Goal: Task Accomplishment & Management: Use online tool/utility

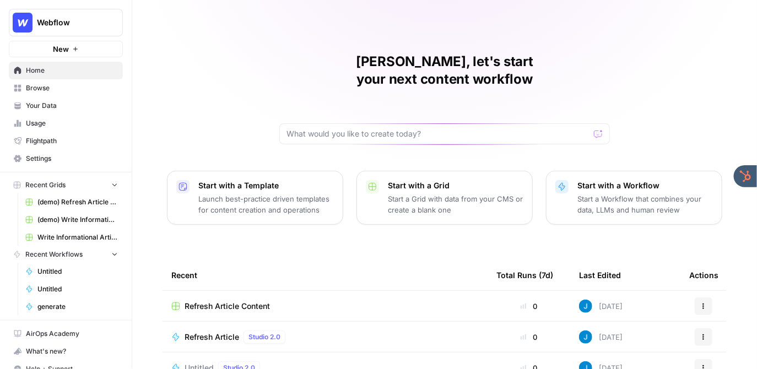
click at [47, 105] on span "Your Data" at bounding box center [72, 106] width 92 height 10
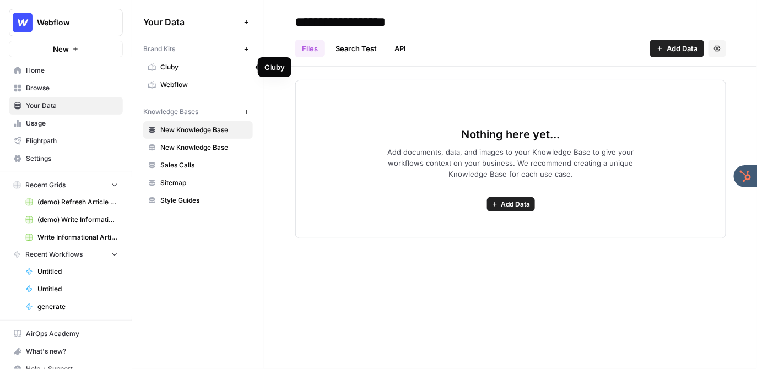
click at [197, 81] on span "Webflow" at bounding box center [204, 85] width 88 height 10
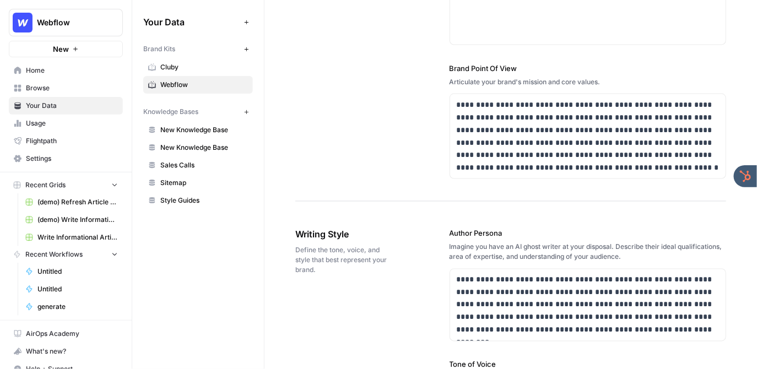
scroll to position [381, 0]
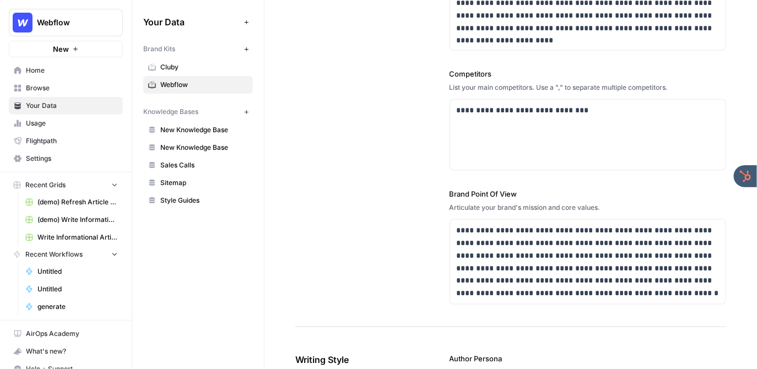
click at [44, 87] on span "Browse" at bounding box center [72, 88] width 92 height 10
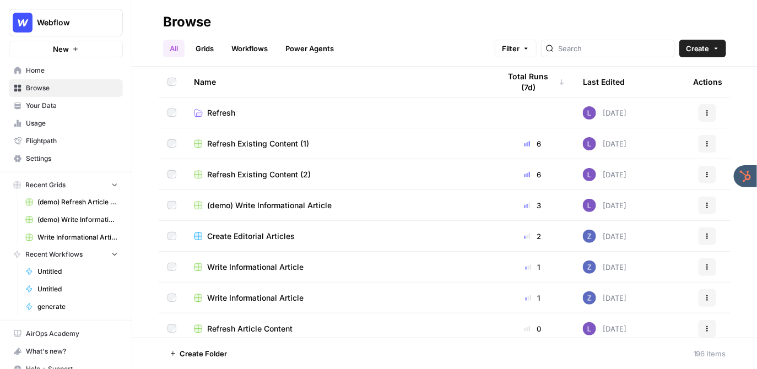
click at [208, 50] on link "Grids" at bounding box center [204, 49] width 31 height 18
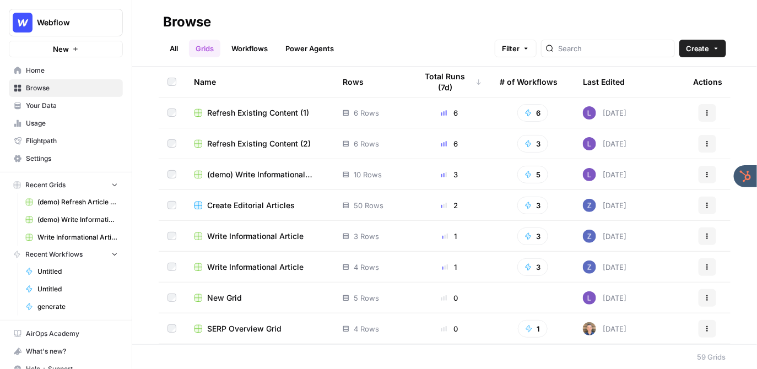
click at [251, 205] on span "Create Editorial Articles" at bounding box center [251, 205] width 88 height 11
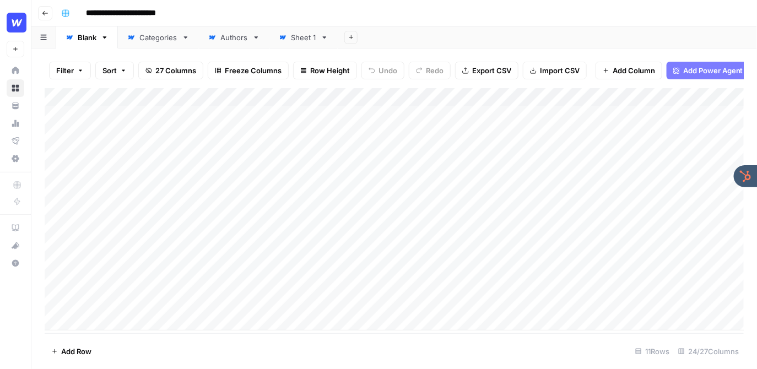
click at [451, 100] on div "Add Column" at bounding box center [395, 209] width 700 height 243
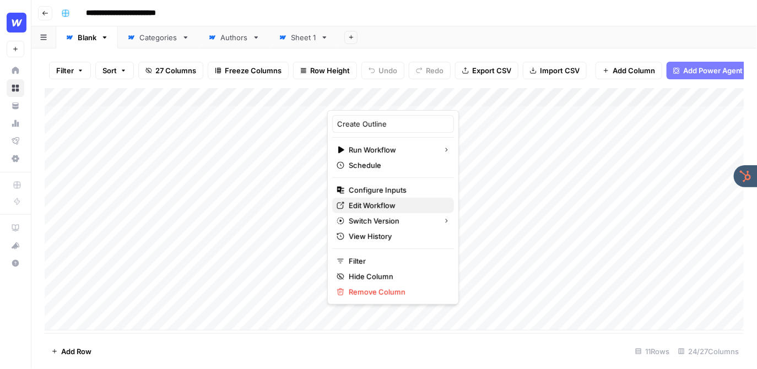
click at [385, 206] on span "Edit Workflow" at bounding box center [397, 205] width 96 height 11
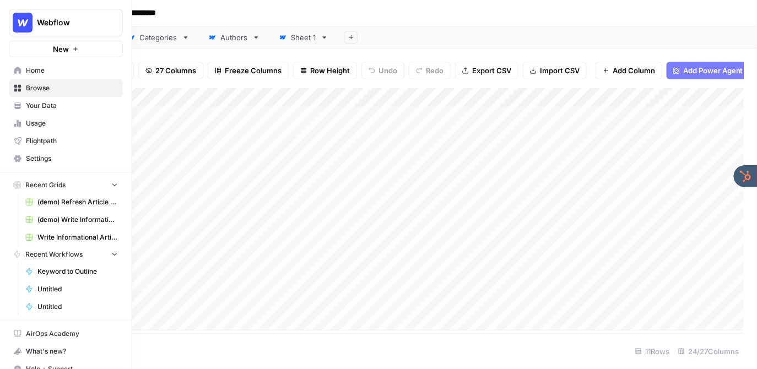
click at [38, 107] on span "Your Data" at bounding box center [72, 106] width 92 height 10
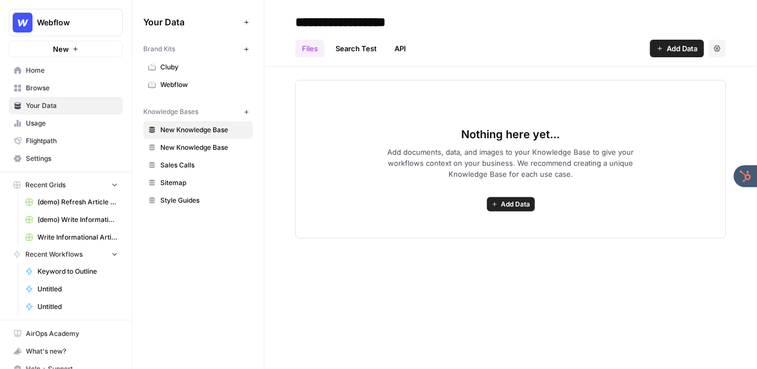
click at [187, 79] on link "Webflow" at bounding box center [198, 85] width 110 height 18
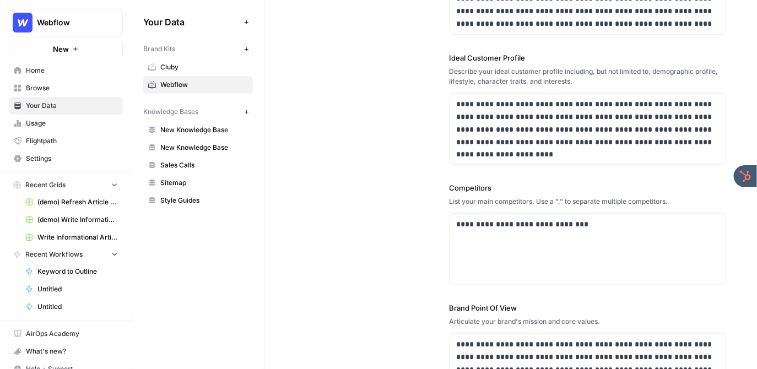
scroll to position [241, 0]
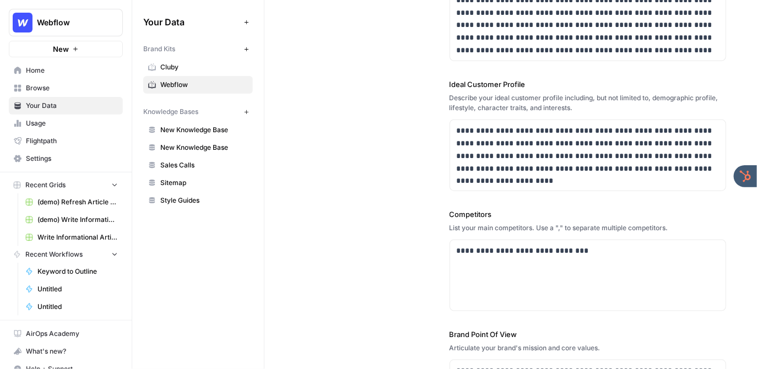
click at [60, 86] on span "Browse" at bounding box center [72, 88] width 92 height 10
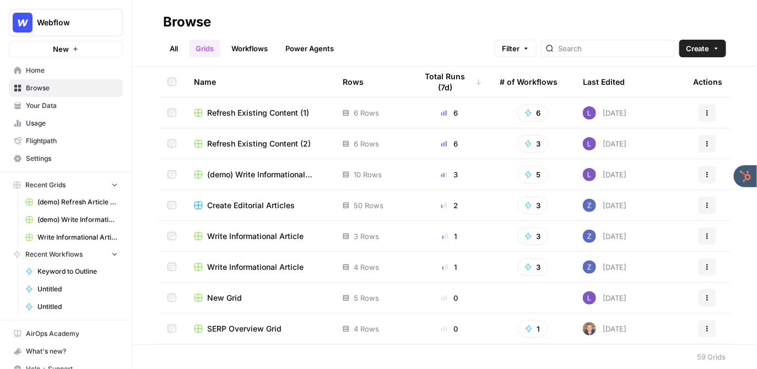
click at [232, 204] on span "Create Editorial Articles" at bounding box center [251, 205] width 88 height 11
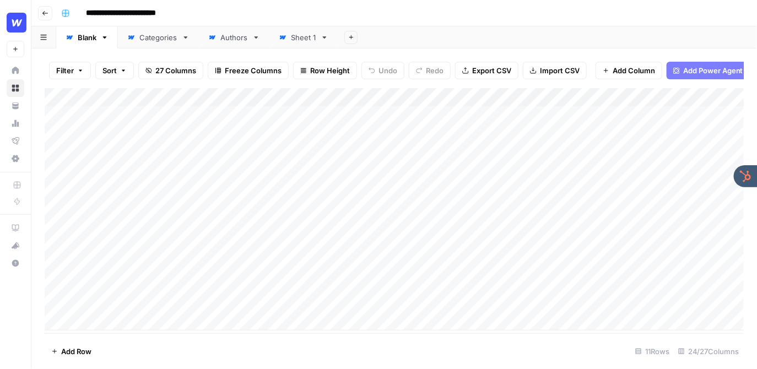
click at [110, 114] on div "Add Column" at bounding box center [395, 209] width 700 height 243
click at [462, 303] on div "Add Column" at bounding box center [395, 209] width 700 height 243
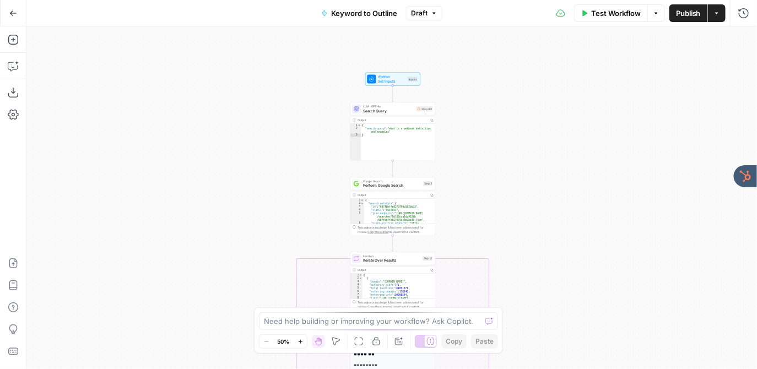
click at [325, 117] on div "true false Workflow Set Inputs Inputs LLM · GPT-4o Search Query Step 40 Output …" at bounding box center [391, 197] width 731 height 343
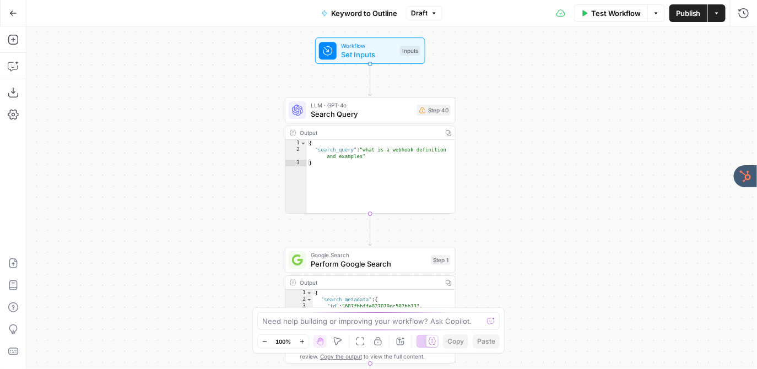
drag, startPoint x: 329, startPoint y: 138, endPoint x: 239, endPoint y: 147, distance: 90.8
click at [239, 147] on div "true false Workflow Set Inputs Inputs LLM · GPT-4o Search Query Step 40 Output …" at bounding box center [391, 197] width 731 height 343
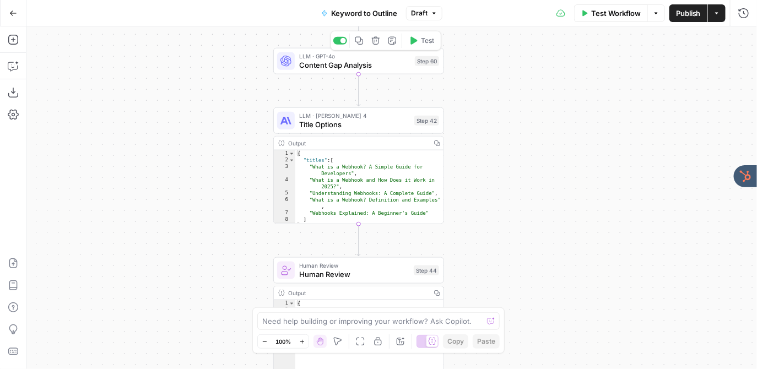
click at [326, 63] on span "Content Gap Analysis" at bounding box center [354, 65] width 111 height 11
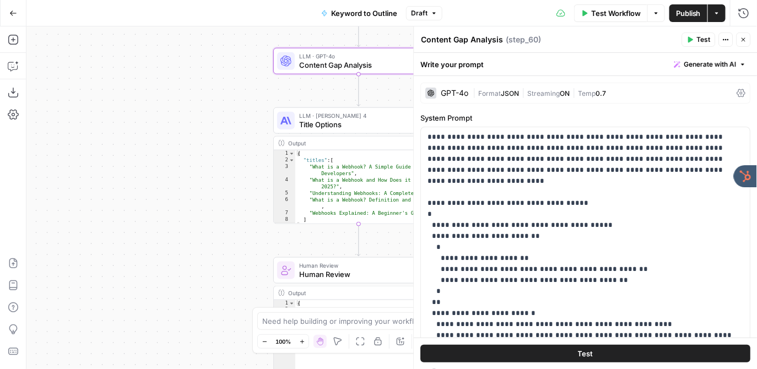
click at [448, 93] on div "GPT-4o" at bounding box center [456, 93] width 28 height 8
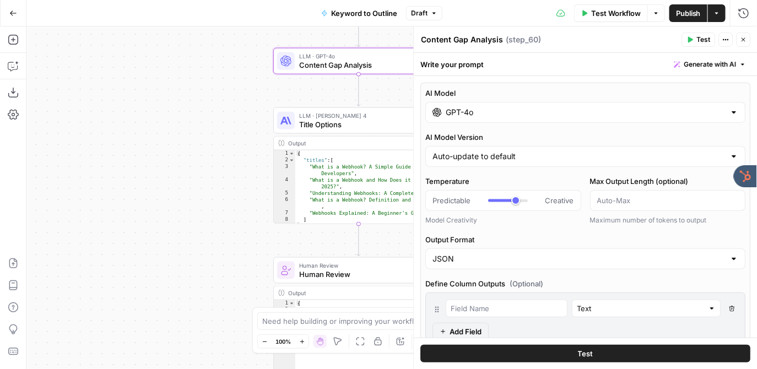
click at [463, 112] on input "GPT-4o" at bounding box center [585, 112] width 279 height 11
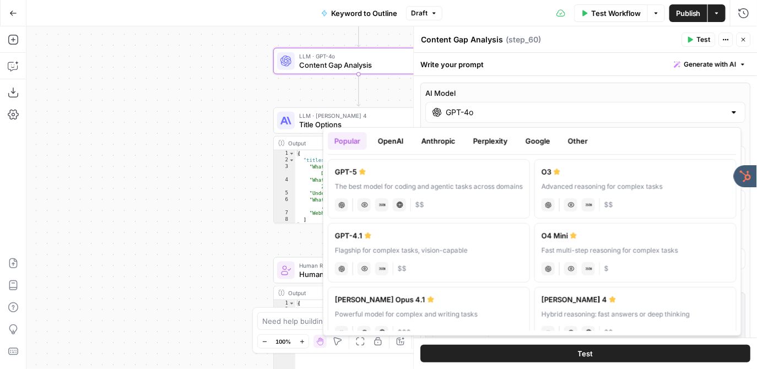
click at [397, 140] on button "OpenAI" at bounding box center [391, 141] width 39 height 18
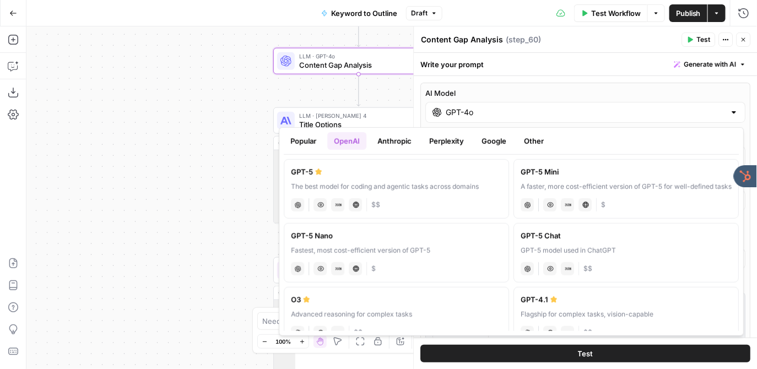
click at [396, 140] on button "Anthropic" at bounding box center [394, 141] width 47 height 18
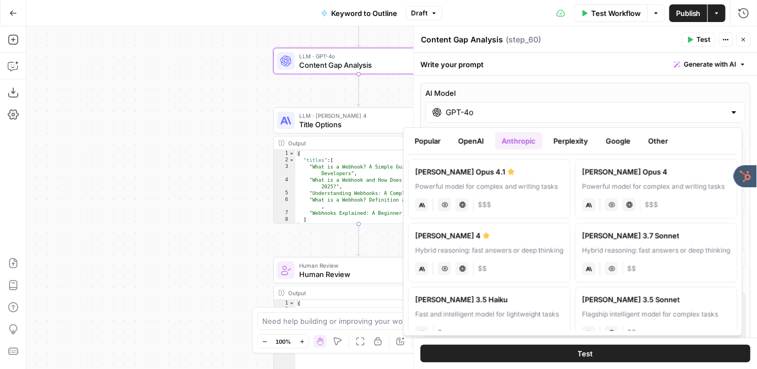
click at [568, 141] on button "Perplexity" at bounding box center [571, 141] width 48 height 18
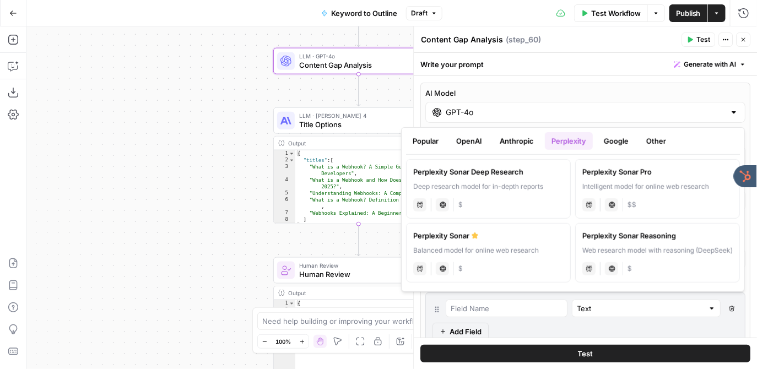
click at [745, 38] on icon "button" at bounding box center [744, 39] width 7 height 7
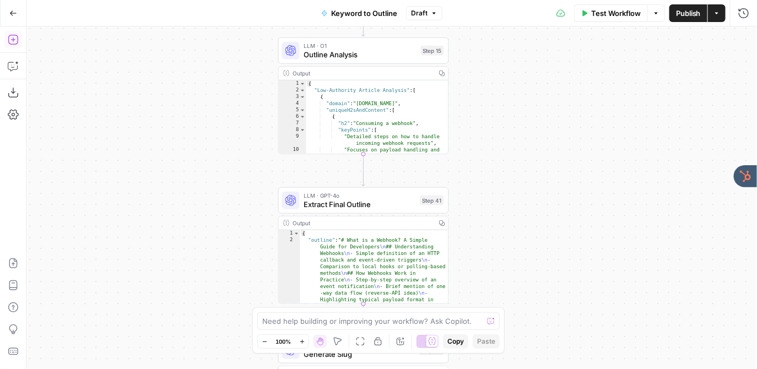
click at [15, 41] on icon "button" at bounding box center [13, 39] width 11 height 11
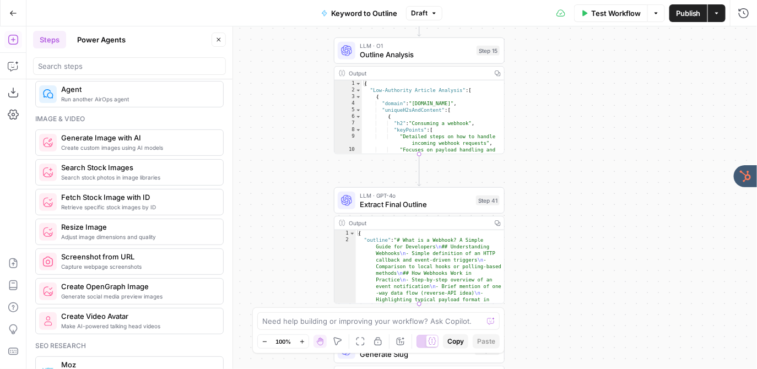
scroll to position [733, 0]
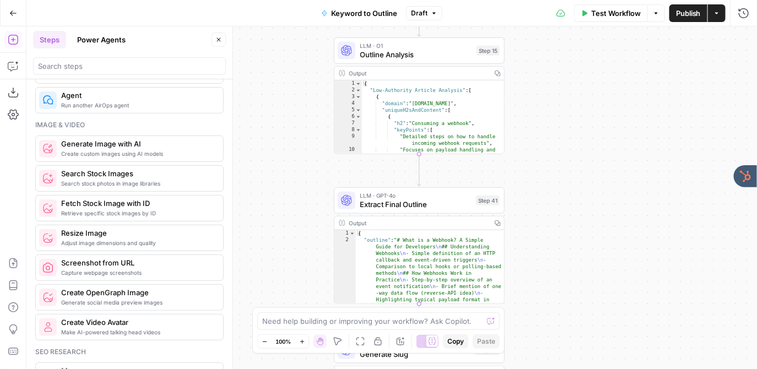
click at [218, 36] on icon "button" at bounding box center [219, 39] width 7 height 7
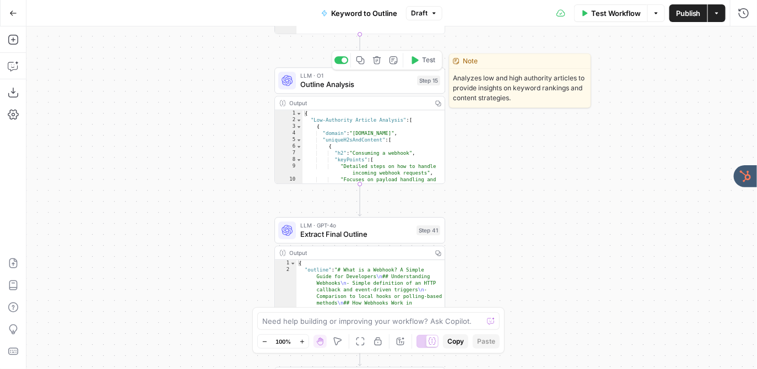
click at [343, 83] on span "Outline Analysis" at bounding box center [356, 84] width 112 height 11
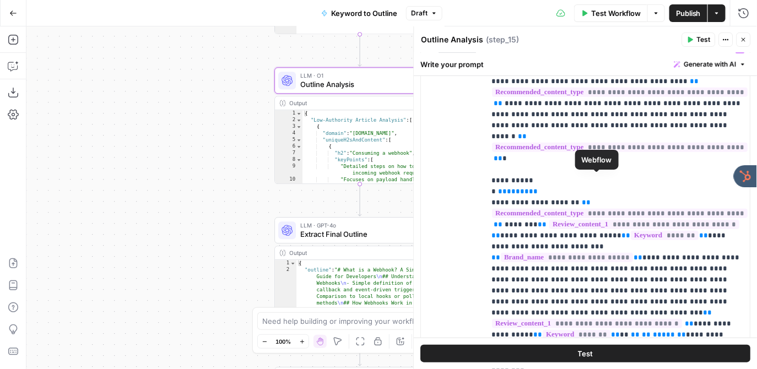
scroll to position [948, 0]
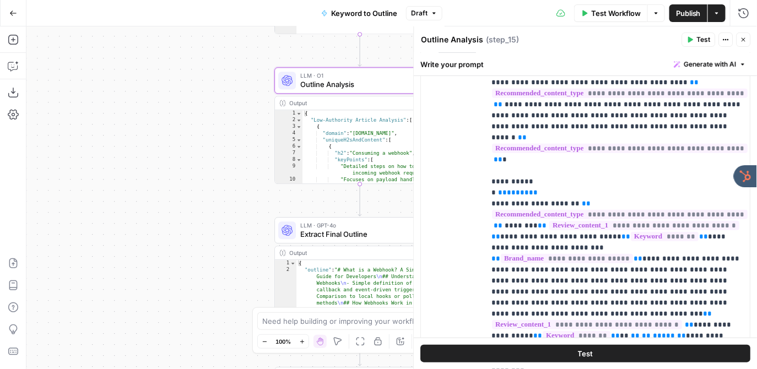
click at [744, 38] on icon "button" at bounding box center [744, 39] width 7 height 7
